Goal: Task Accomplishment & Management: Manage account settings

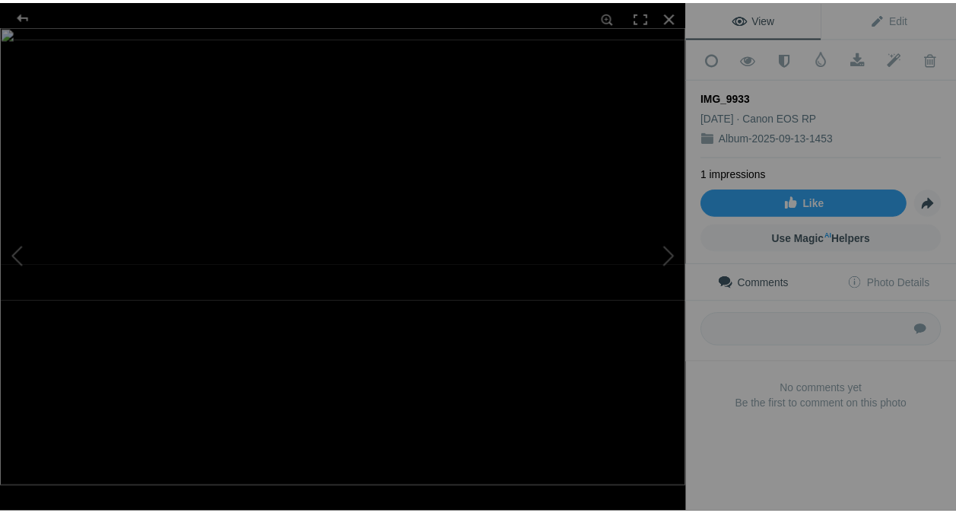
scroll to position [7670, 0]
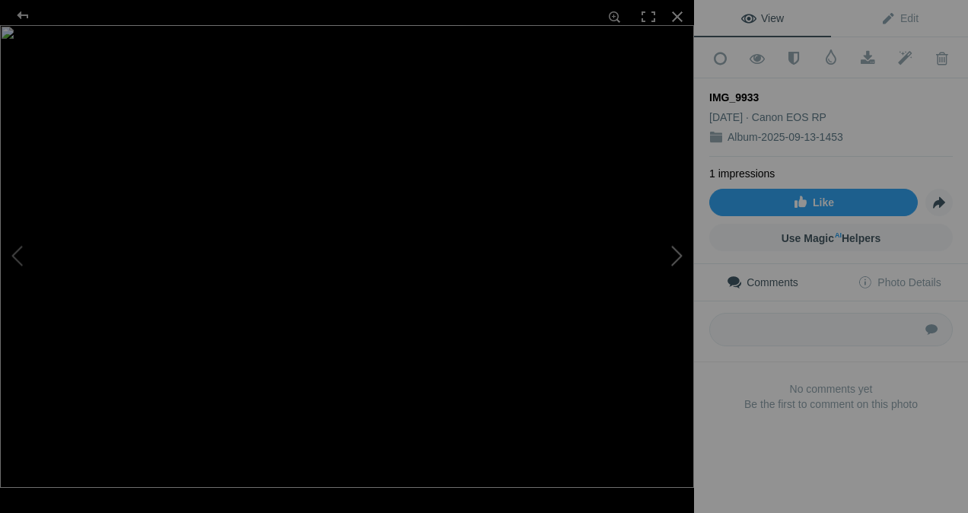
click at [676, 250] on button at bounding box center [637, 256] width 114 height 185
click at [675, 254] on button at bounding box center [637, 256] width 114 height 185
click at [675, 259] on button at bounding box center [637, 256] width 114 height 185
click at [675, 256] on button at bounding box center [637, 256] width 114 height 185
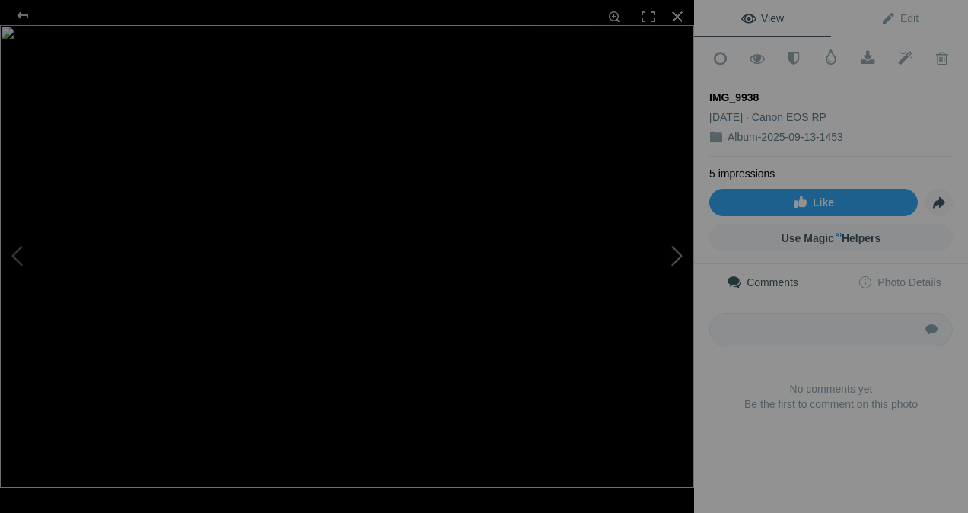
click at [675, 256] on button at bounding box center [637, 256] width 114 height 185
click at [672, 14] on div at bounding box center [676, 16] width 33 height 33
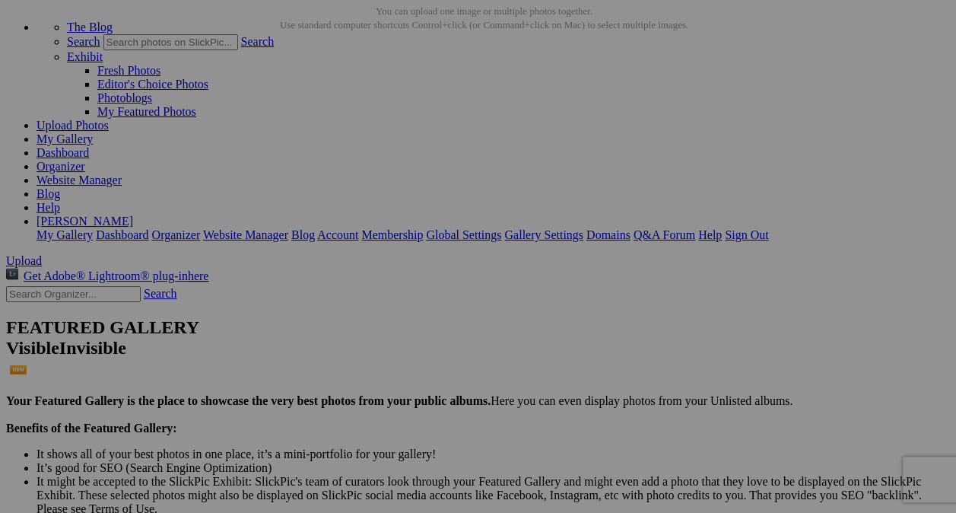
scroll to position [0, 0]
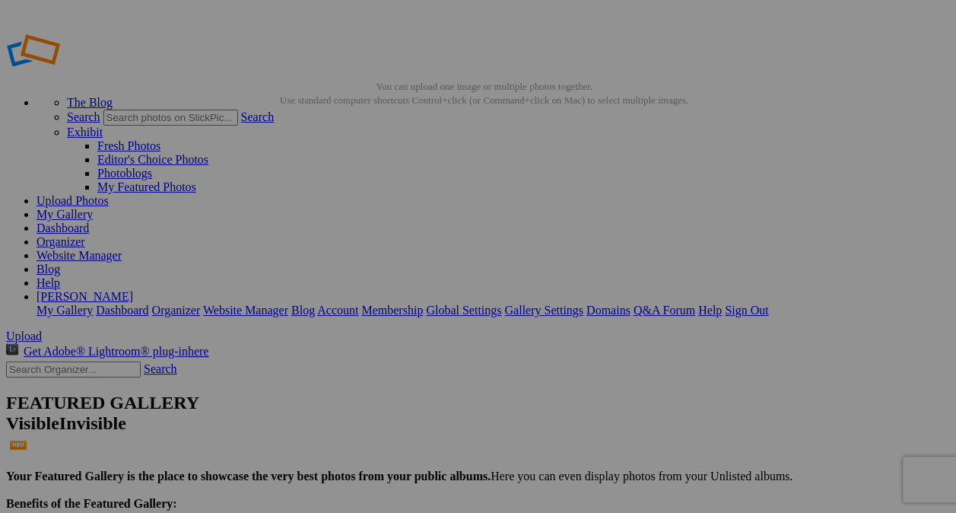
click at [109, 194] on link "Upload Photos" at bounding box center [73, 200] width 72 height 13
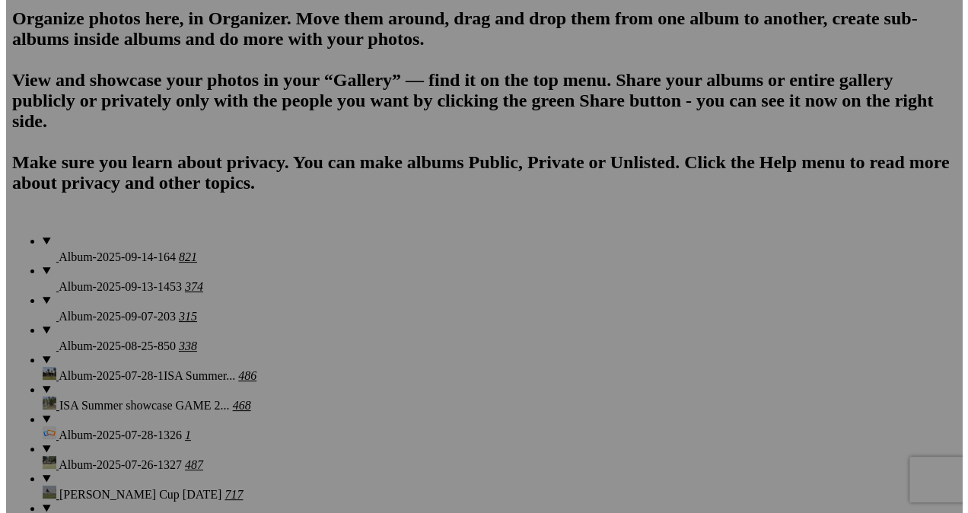
scroll to position [1091, 0]
